Goal: Information Seeking & Learning: Learn about a topic

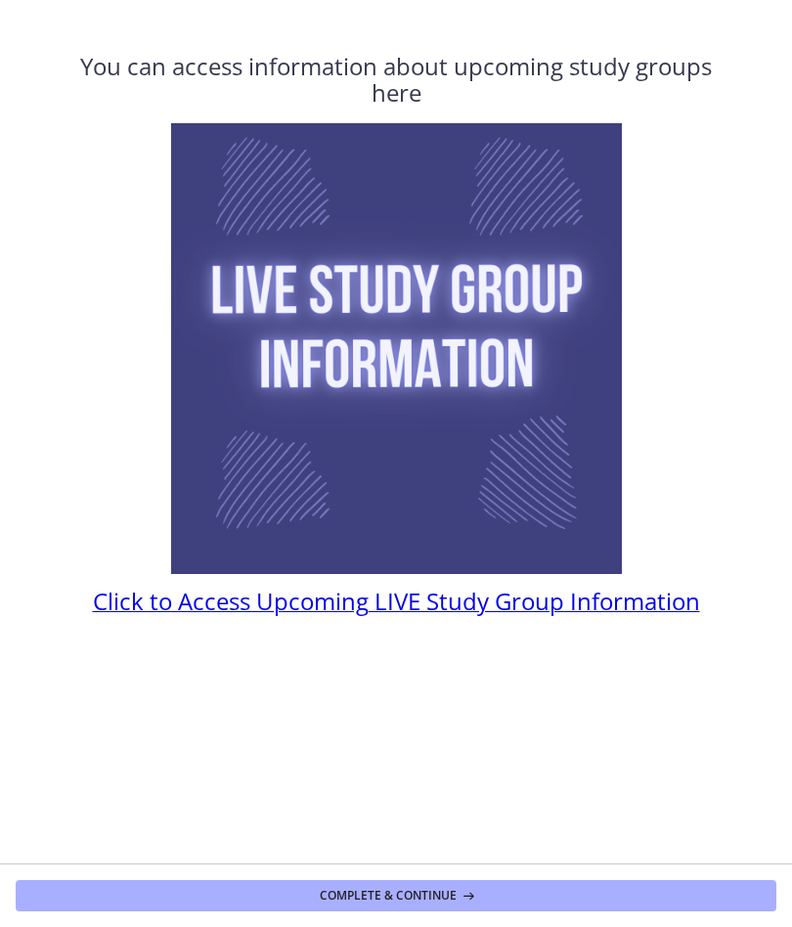
click at [308, 600] on span "Click to Access Upcoming LIVE Study Group Information" at bounding box center [397, 601] width 608 height 32
